Goal: Information Seeking & Learning: Find specific page/section

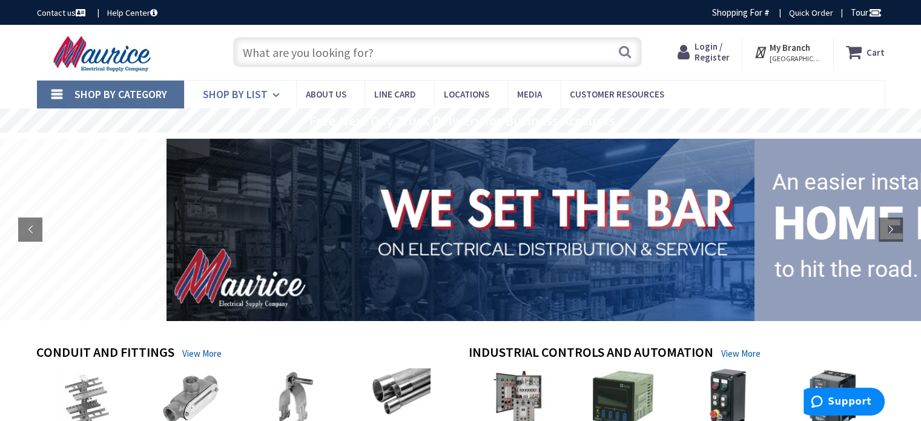
click at [267, 90] on link "Shop By List" at bounding box center [240, 95] width 112 height 28
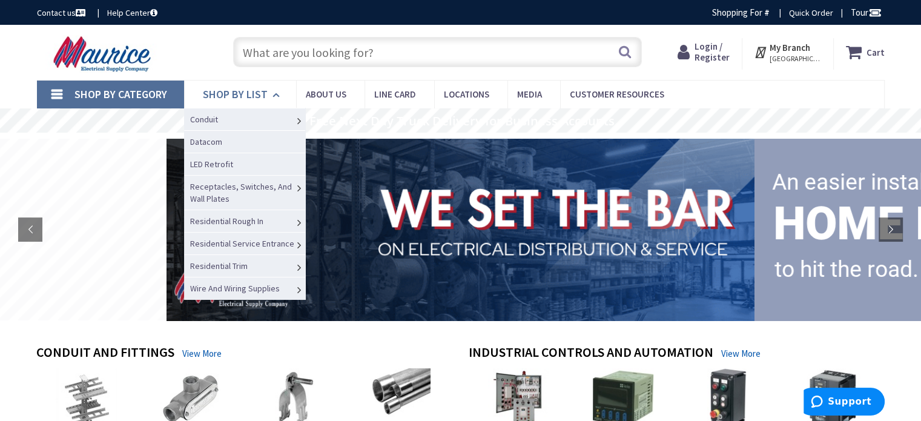
click at [267, 90] on link "Shop By List" at bounding box center [240, 95] width 112 height 28
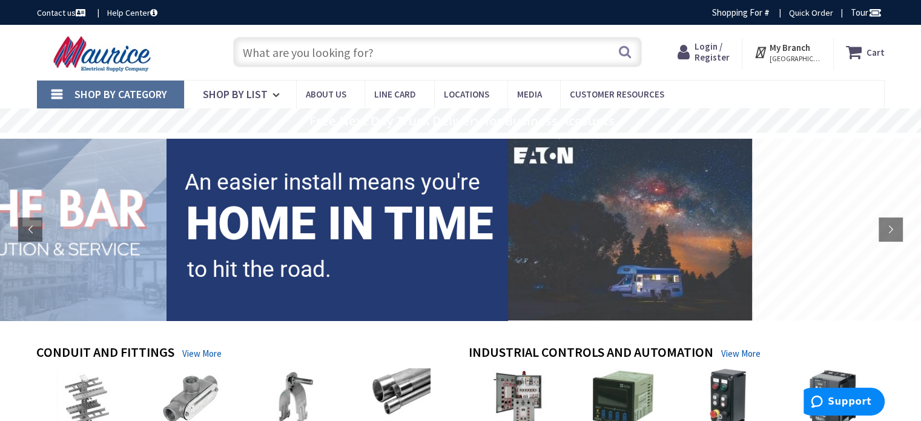
click at [401, 53] on input "text" at bounding box center [437, 52] width 409 height 30
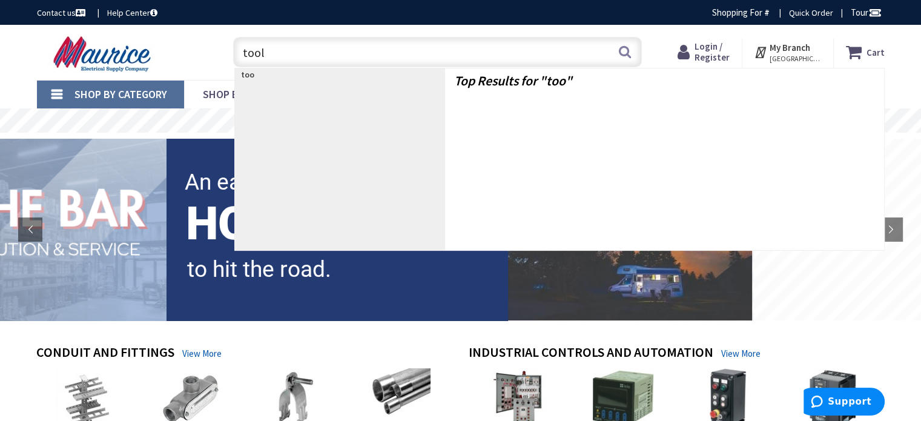
type input "tools"
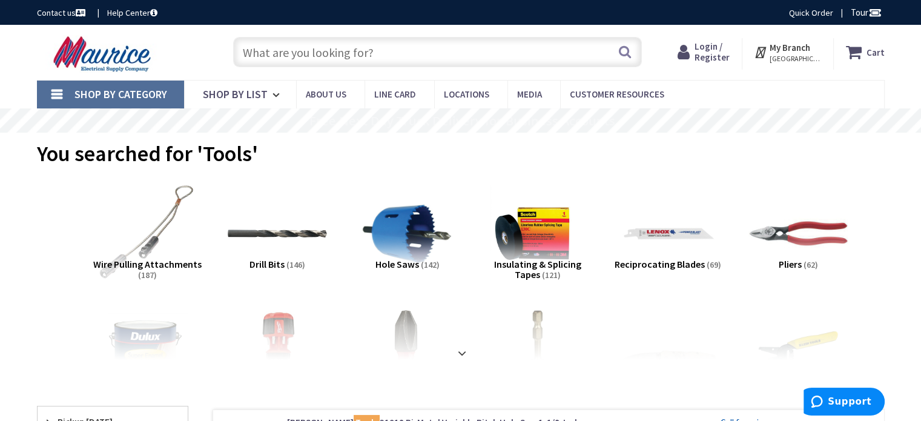
click at [400, 48] on input "text" at bounding box center [437, 52] width 409 height 30
type input "c"
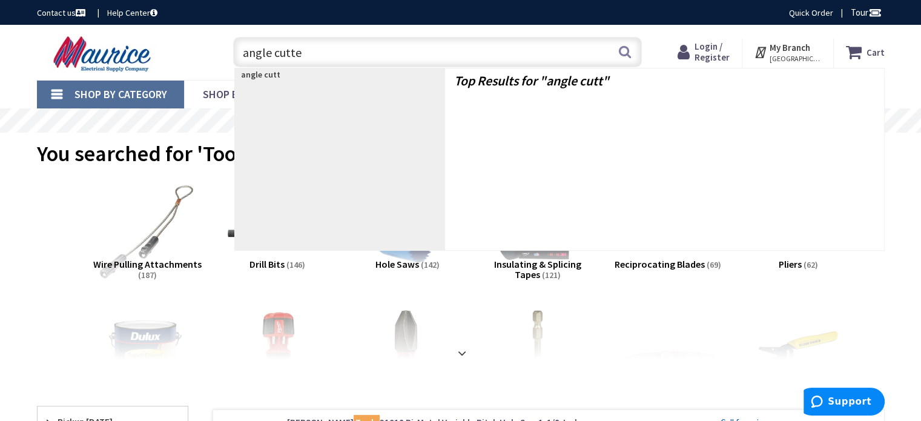
type input "angle cutter"
